Goal: Task Accomplishment & Management: Manage account settings

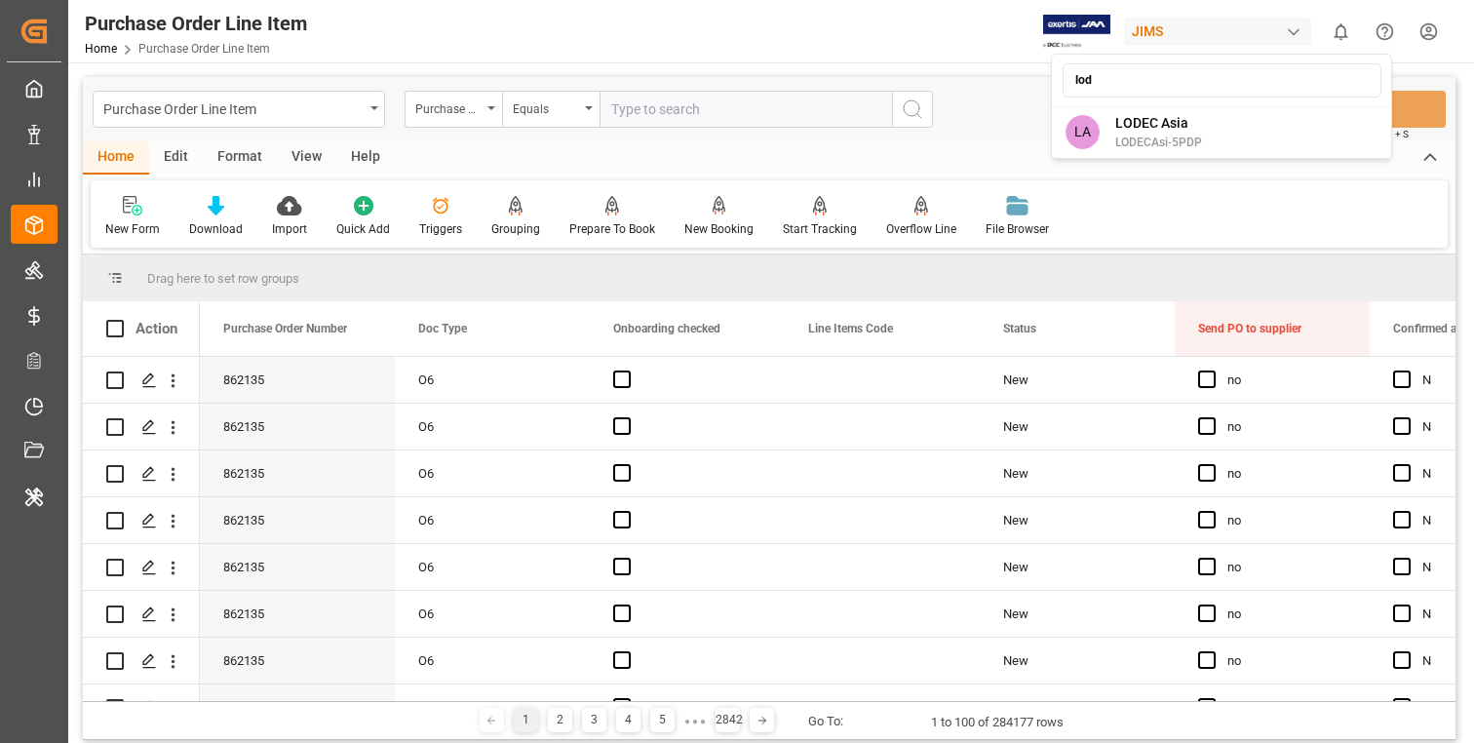
type input "lod"
click at [1209, 129] on div "LA LODEC Asia LODECAsi-5PDP" at bounding box center [1222, 132] width 332 height 44
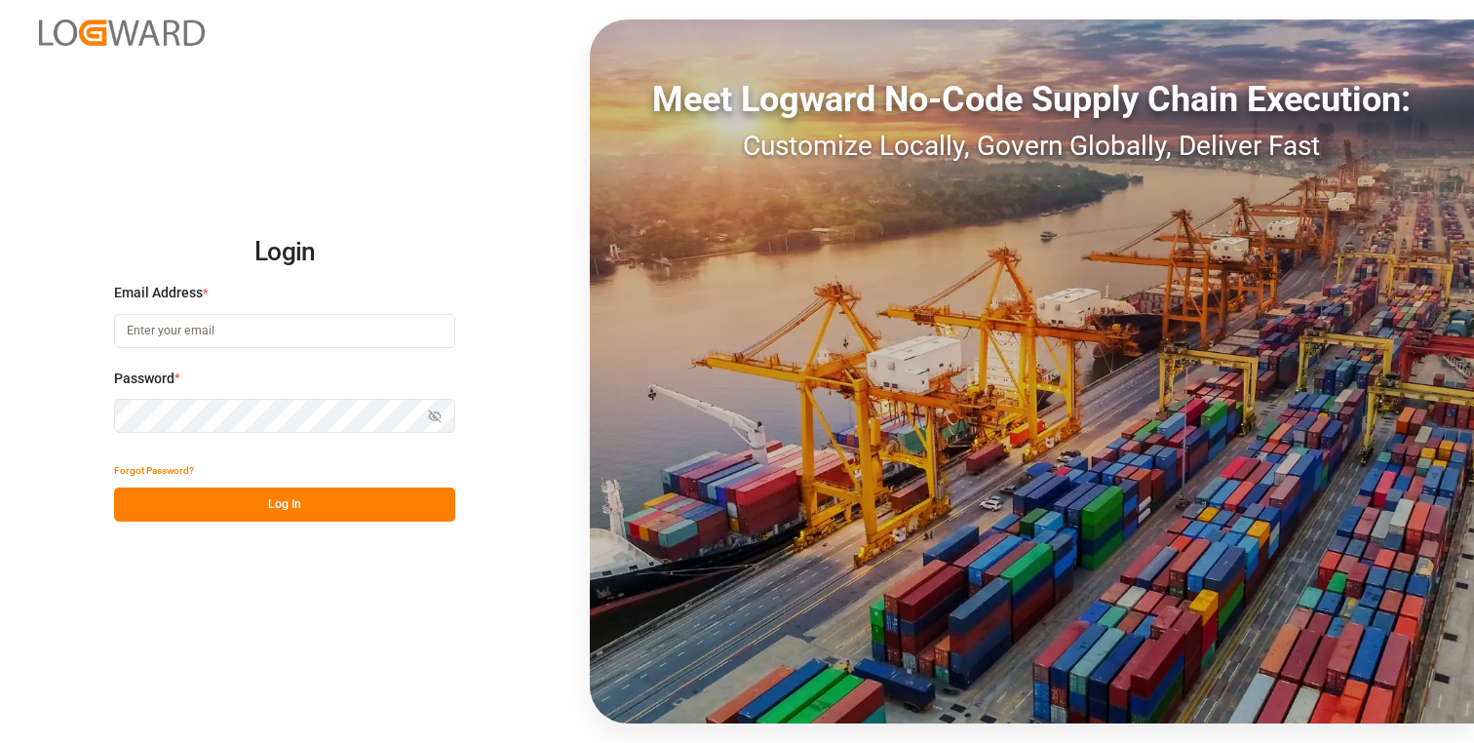
click at [254, 324] on input at bounding box center [284, 331] width 341 height 34
type input "ankish.gupta@logward.com"
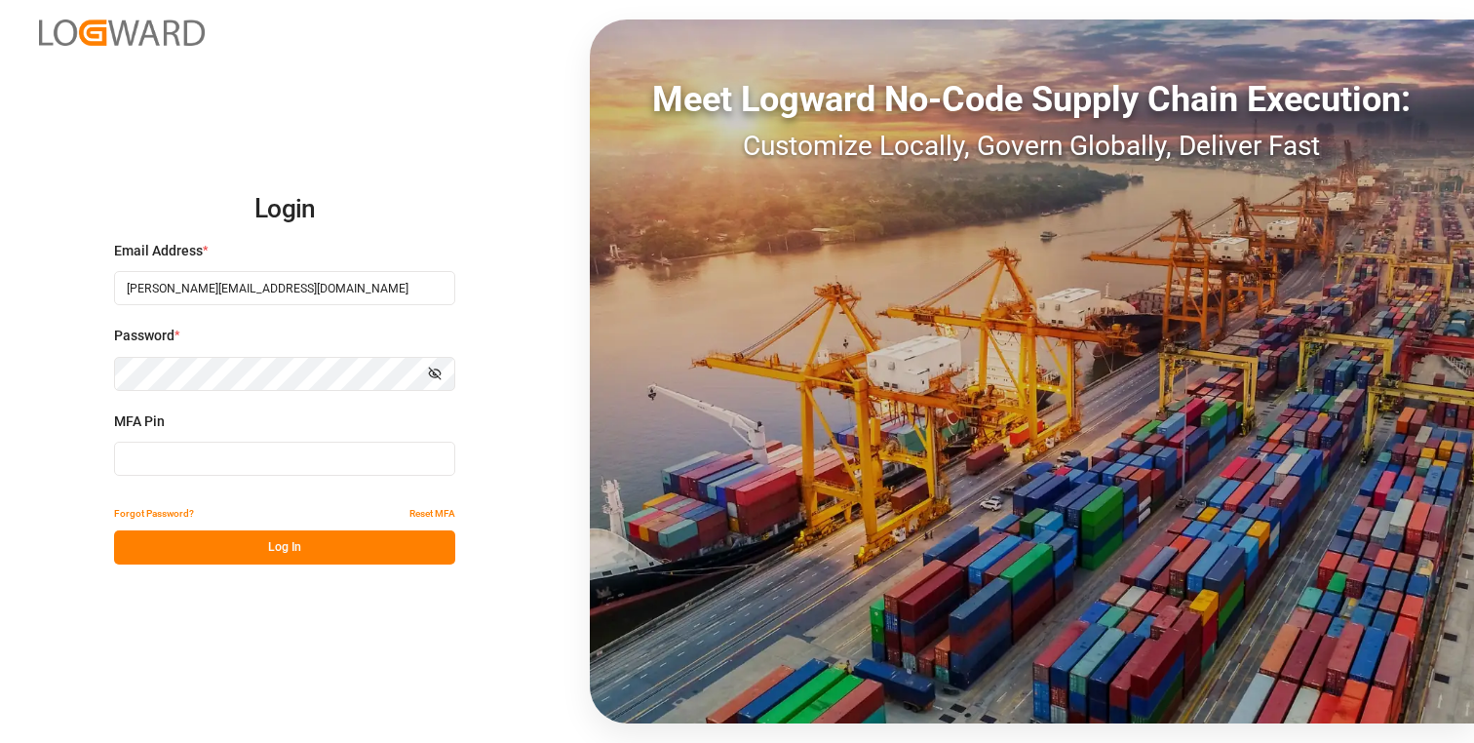
type input "805346"
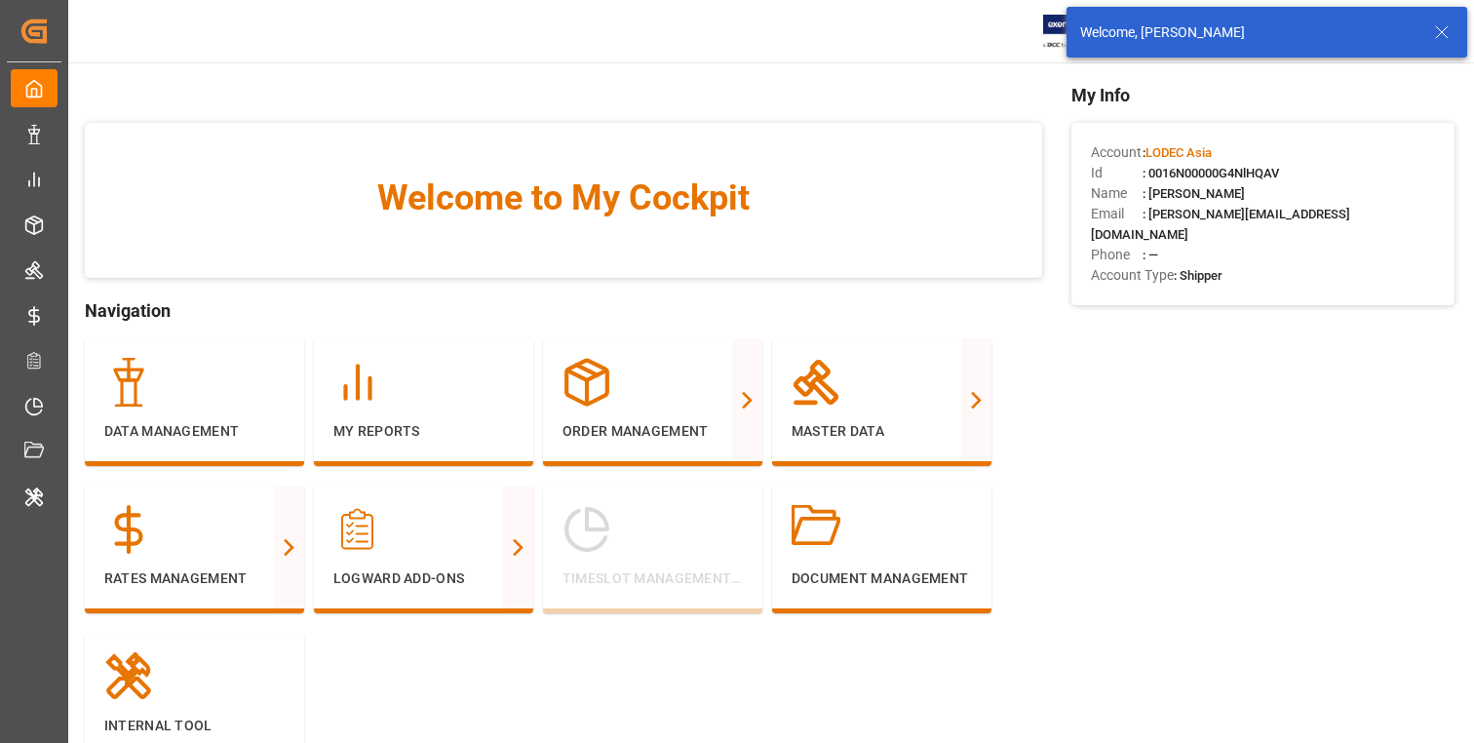
click at [1432, 29] on icon at bounding box center [1441, 31] width 23 height 23
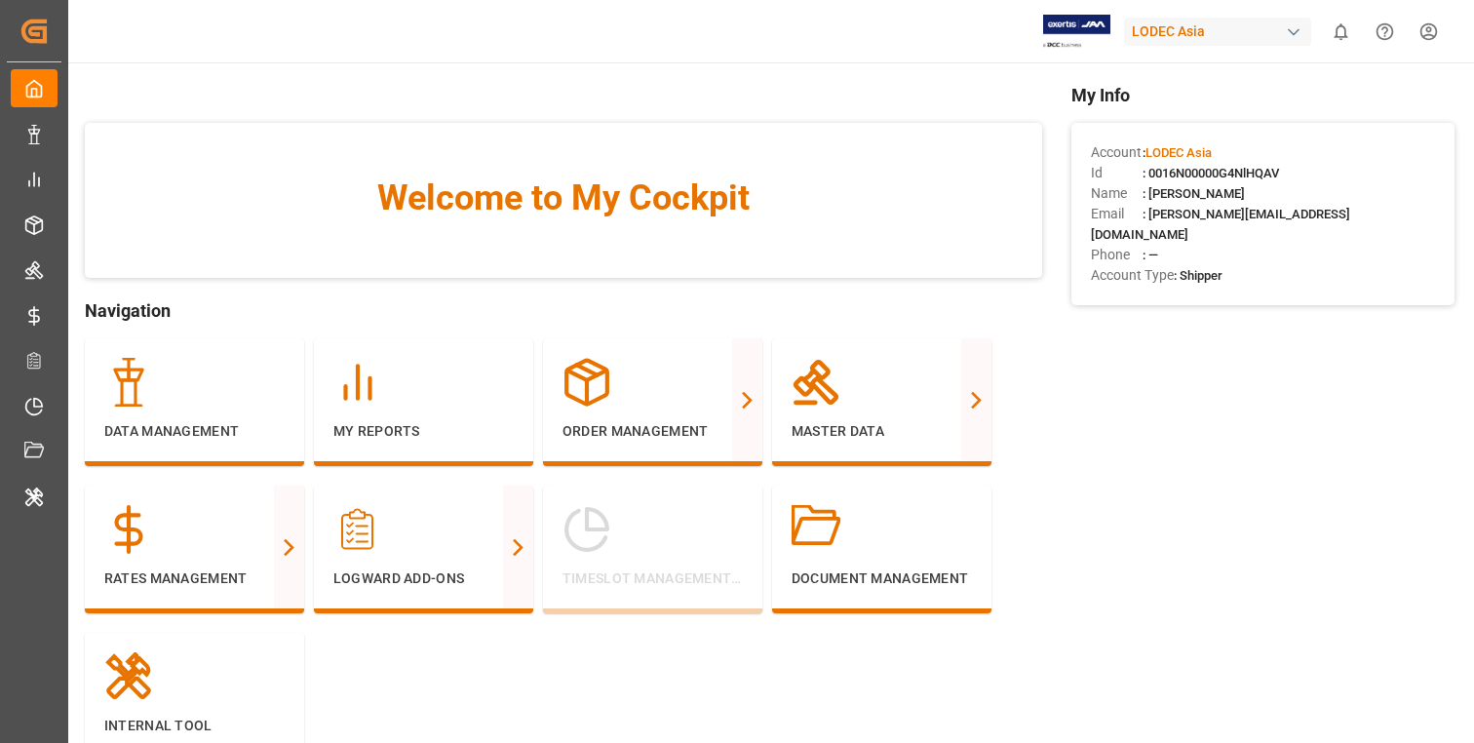
click at [1233, 44] on div "LODEC Asia" at bounding box center [1217, 32] width 187 height 28
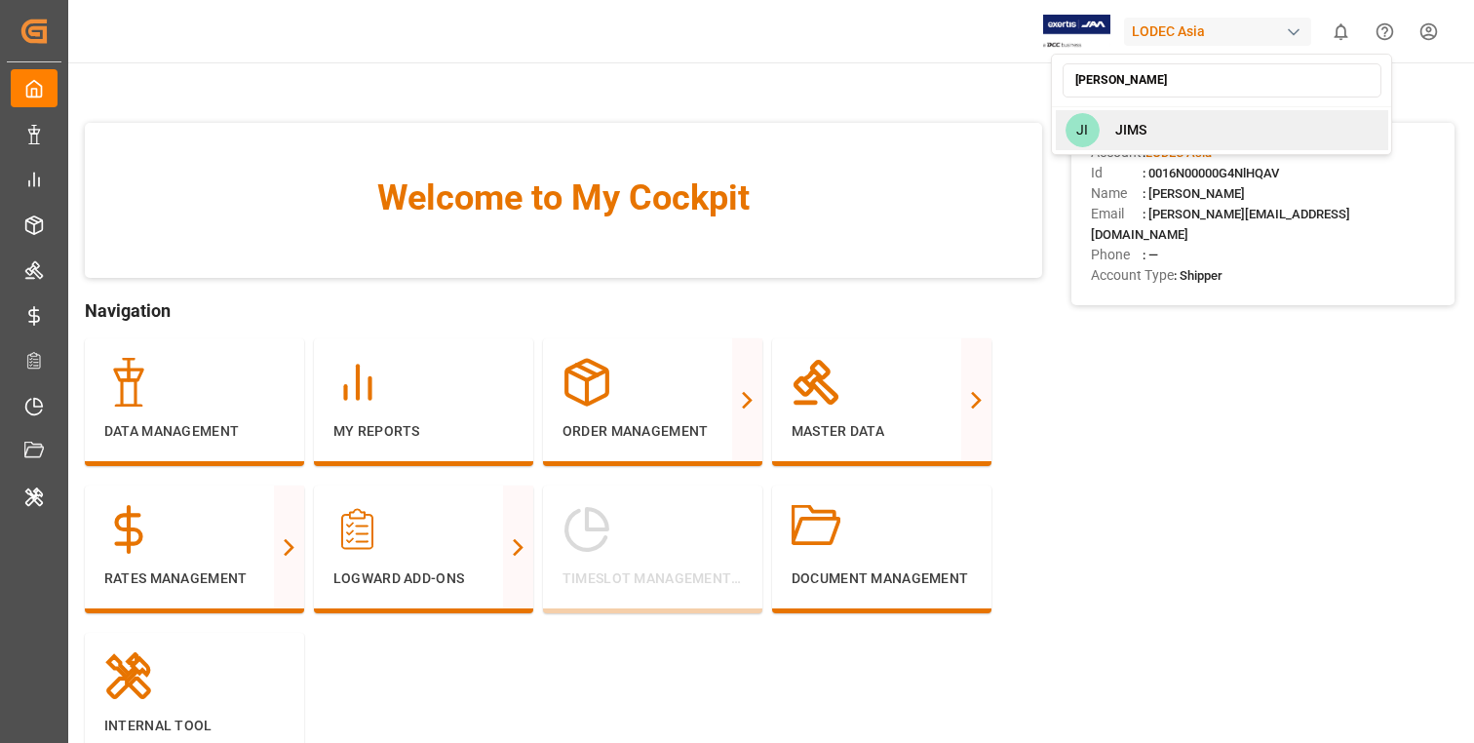
type input "jim"
click at [1210, 129] on div "JI JIMS" at bounding box center [1222, 130] width 332 height 40
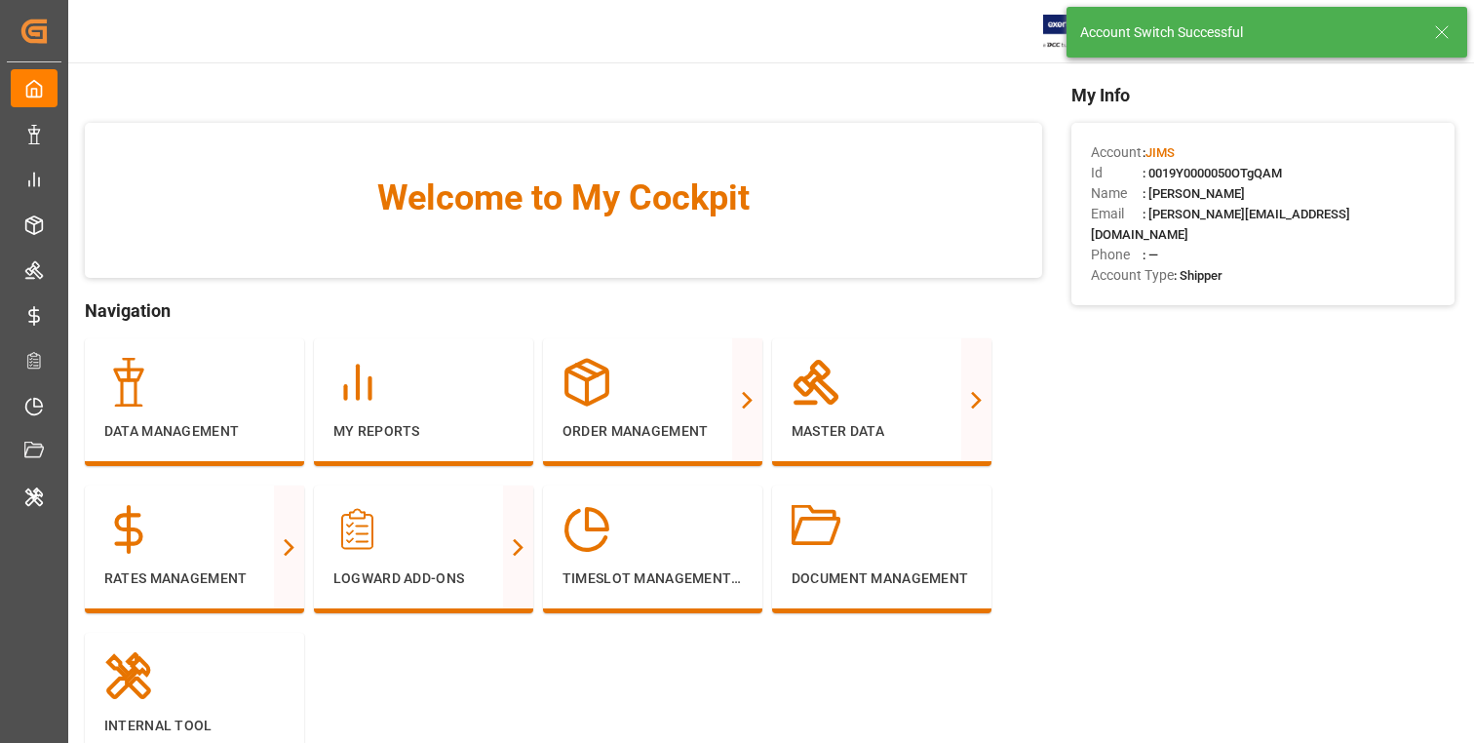
click at [1448, 27] on icon at bounding box center [1441, 31] width 23 height 23
